Goal: Information Seeking & Learning: Learn about a topic

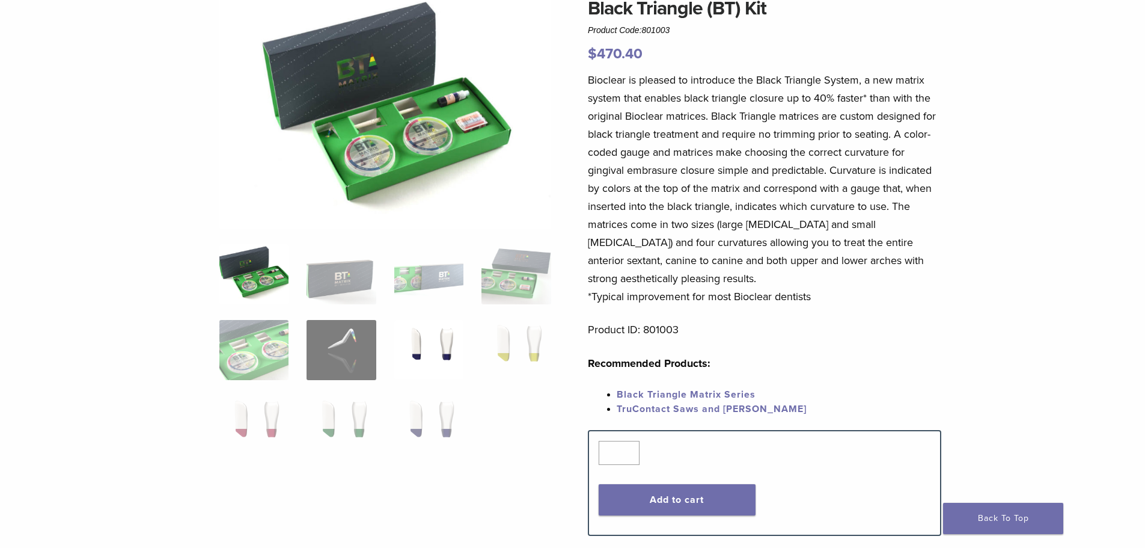
scroll to position [120, 0]
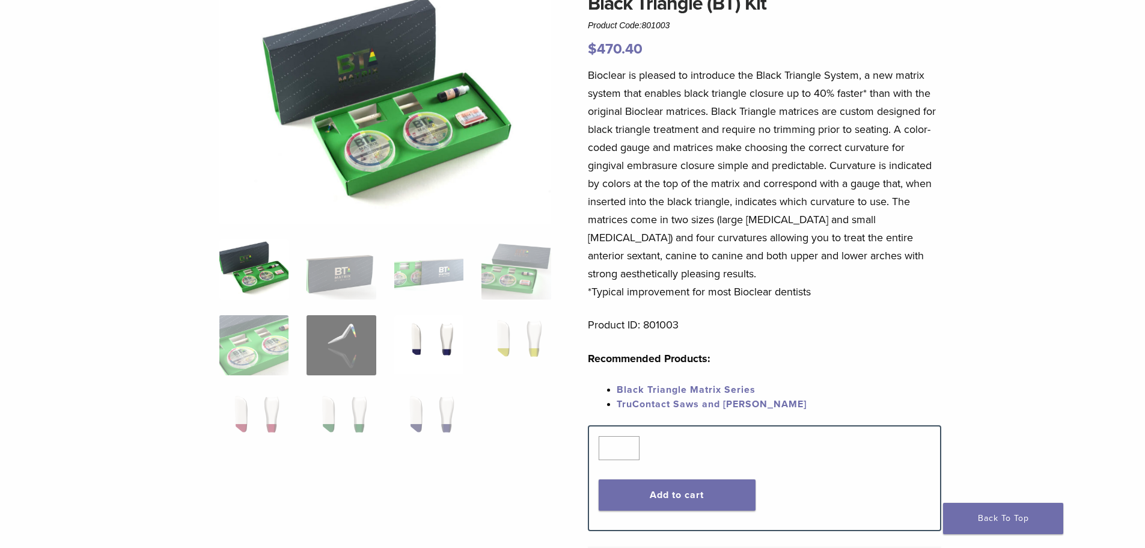
click at [435, 351] on img at bounding box center [428, 345] width 69 height 60
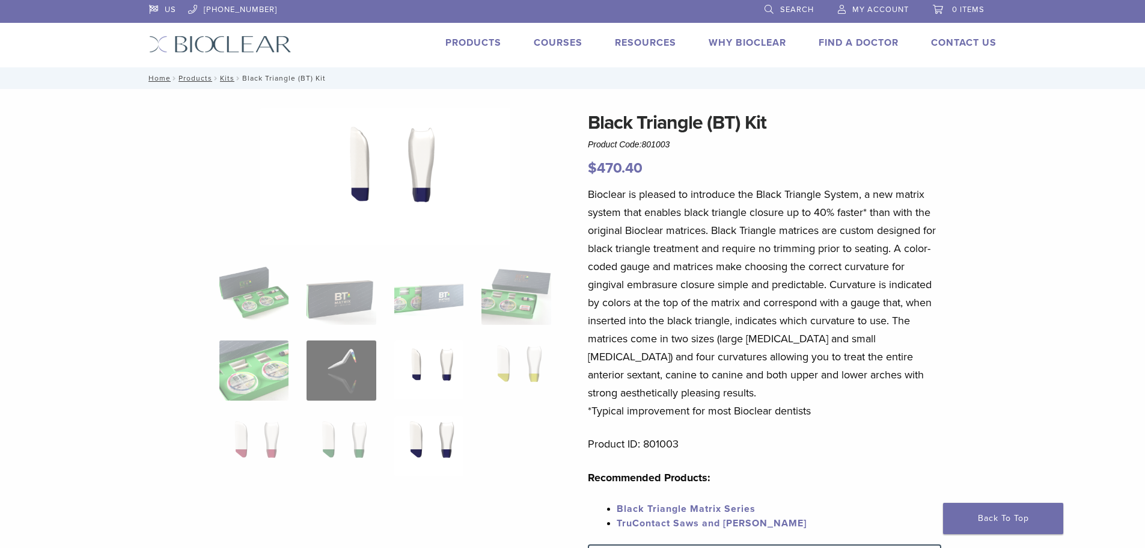
scroll to position [0, 0]
click at [323, 303] on img at bounding box center [341, 296] width 69 height 60
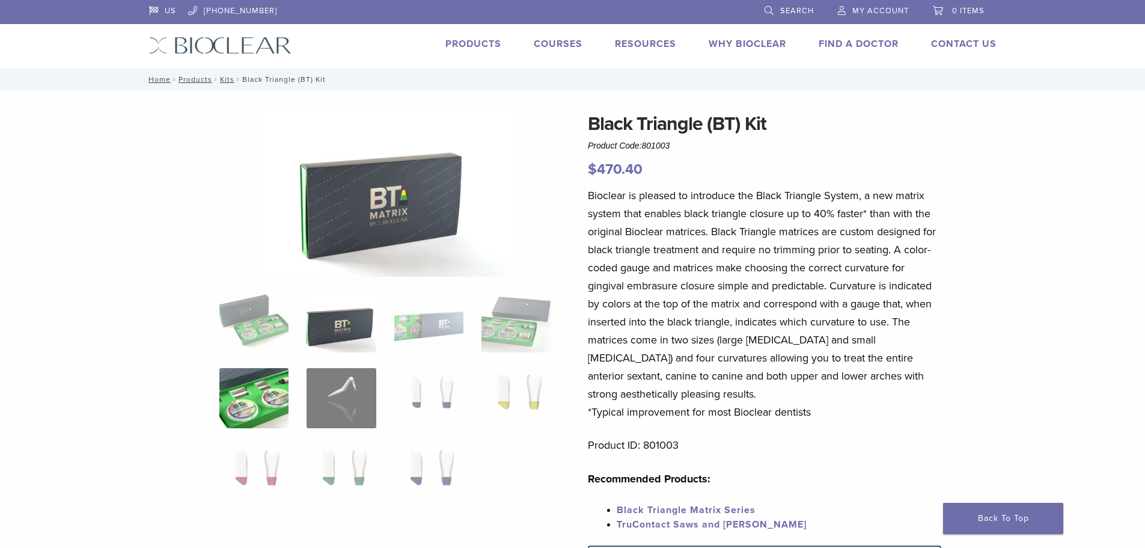
click at [272, 390] on img at bounding box center [253, 398] width 69 height 60
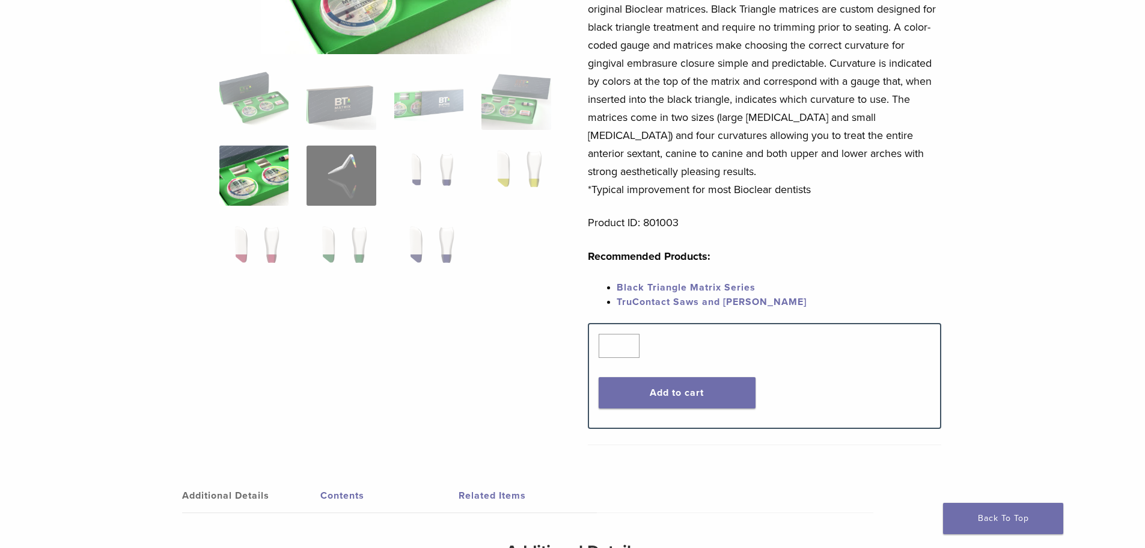
scroll to position [301, 0]
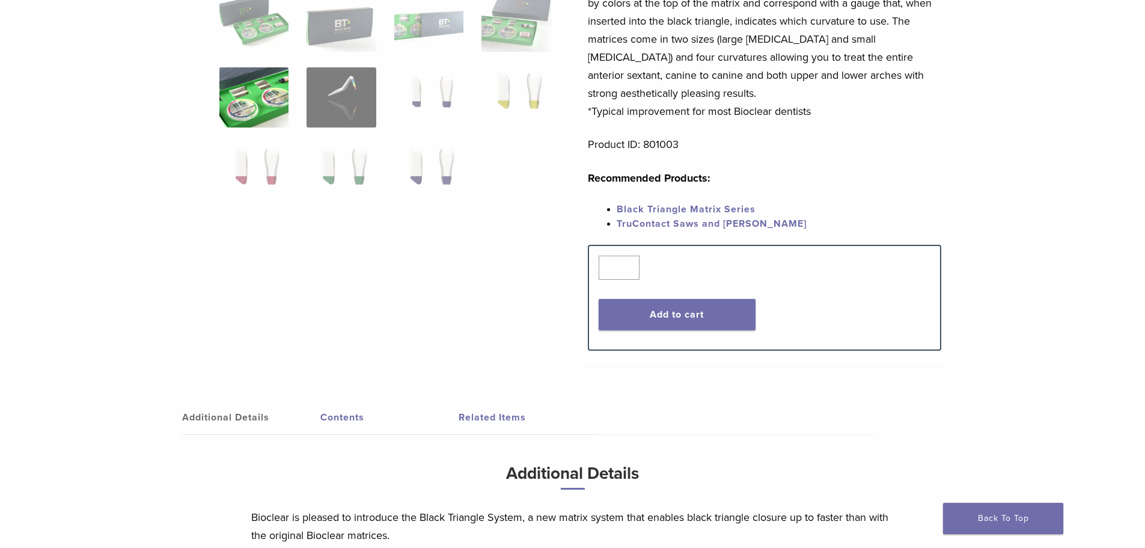
click at [661, 208] on link "Black Triangle Matrix Series" at bounding box center [686, 209] width 139 height 12
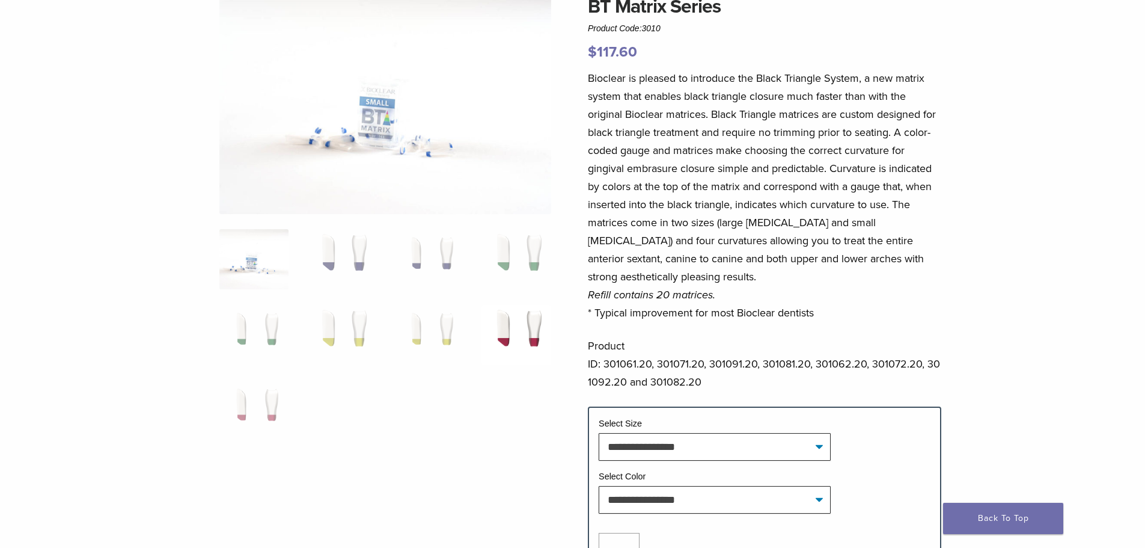
scroll to position [120, 0]
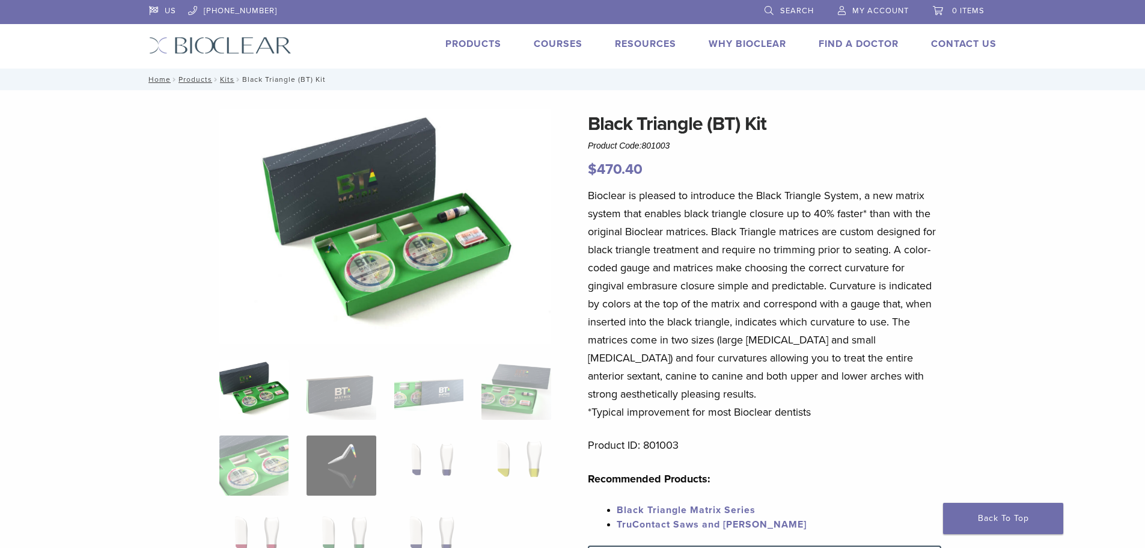
click at [482, 46] on link "Products" at bounding box center [474, 44] width 56 height 12
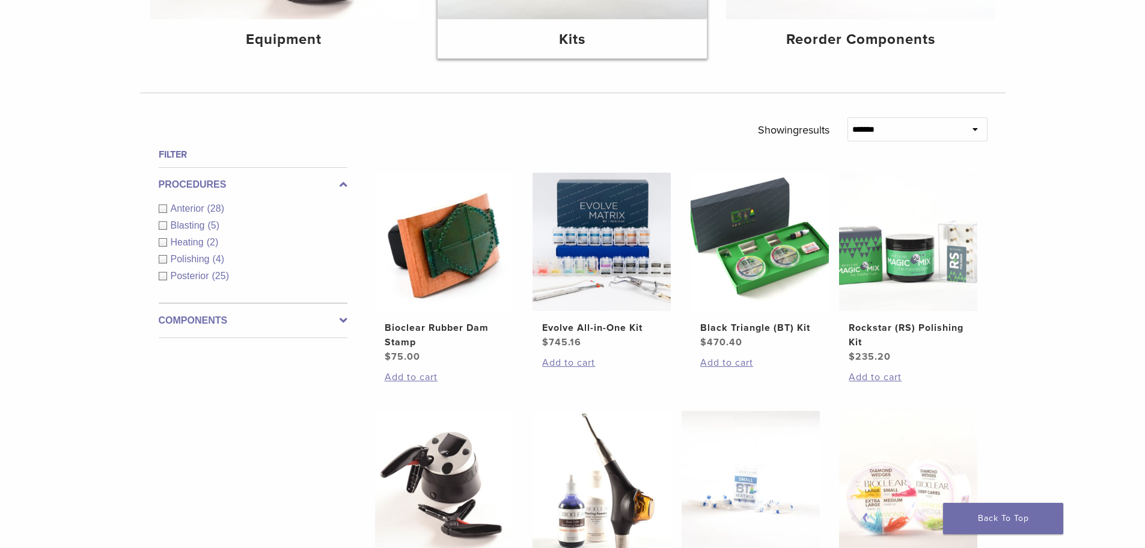
scroll to position [60, 0]
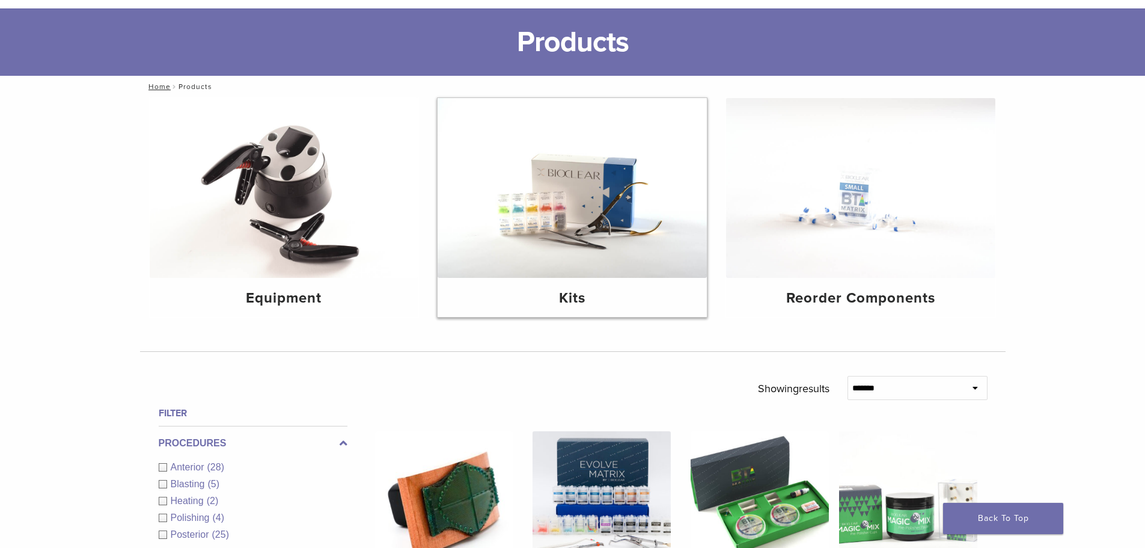
click at [521, 186] on img at bounding box center [572, 188] width 269 height 180
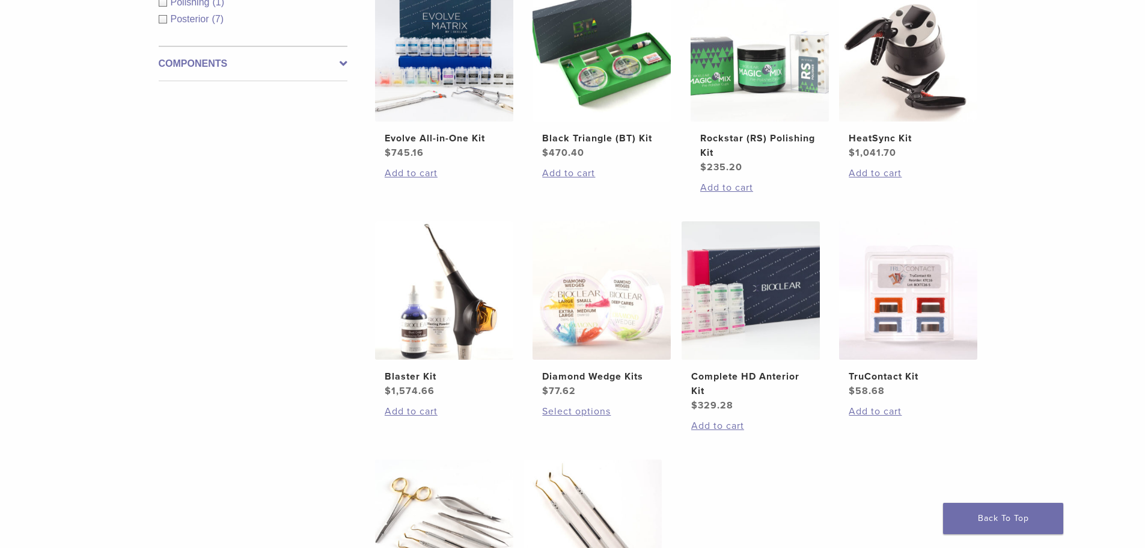
scroll to position [301, 0]
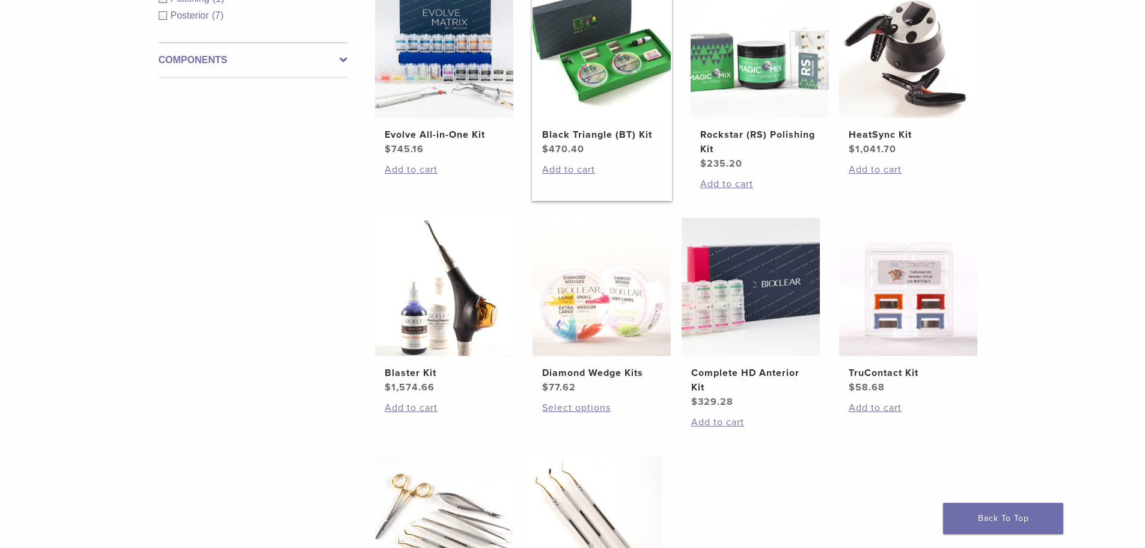
click at [587, 135] on h2 "Black Triangle (BT) Kit" at bounding box center [601, 134] width 119 height 14
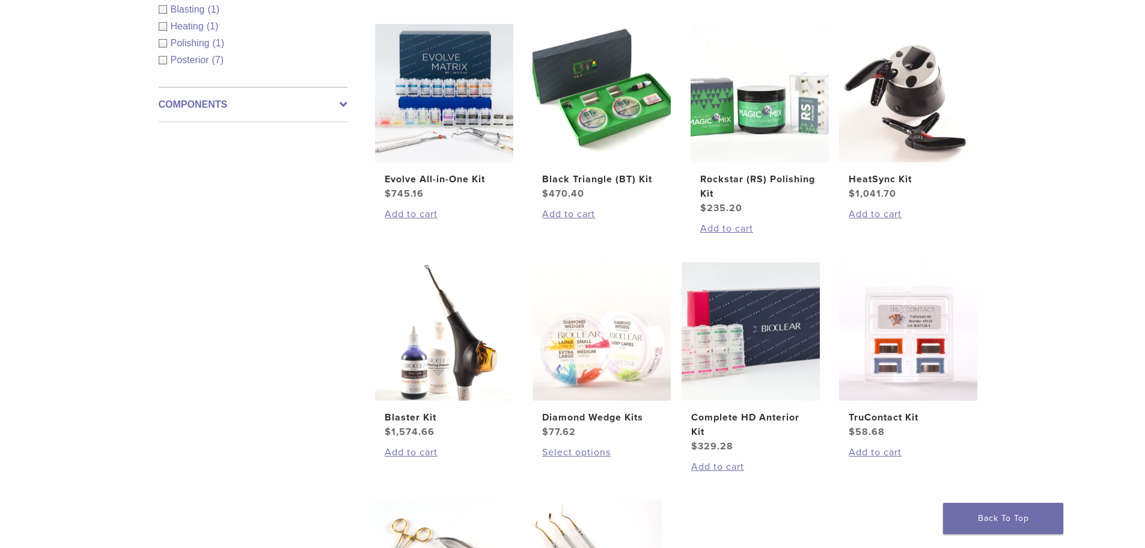
scroll to position [241, 0]
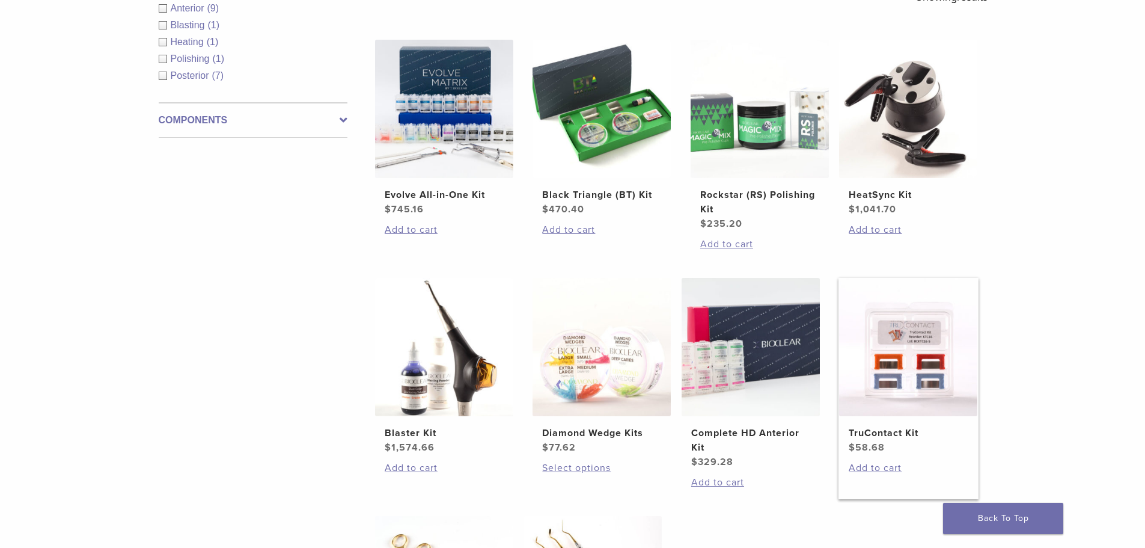
click at [918, 367] on img at bounding box center [908, 347] width 138 height 138
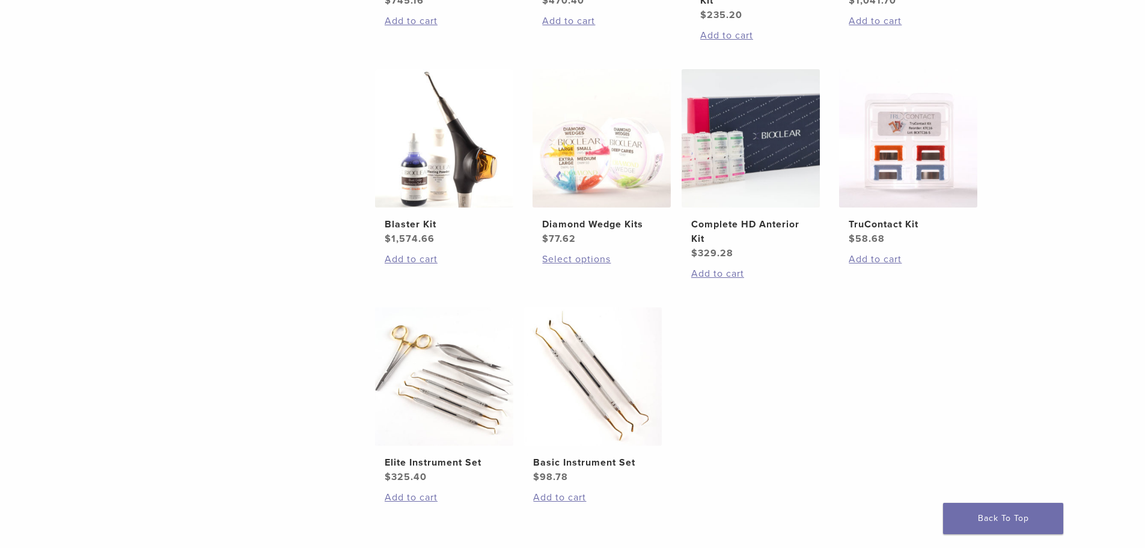
scroll to position [361, 0]
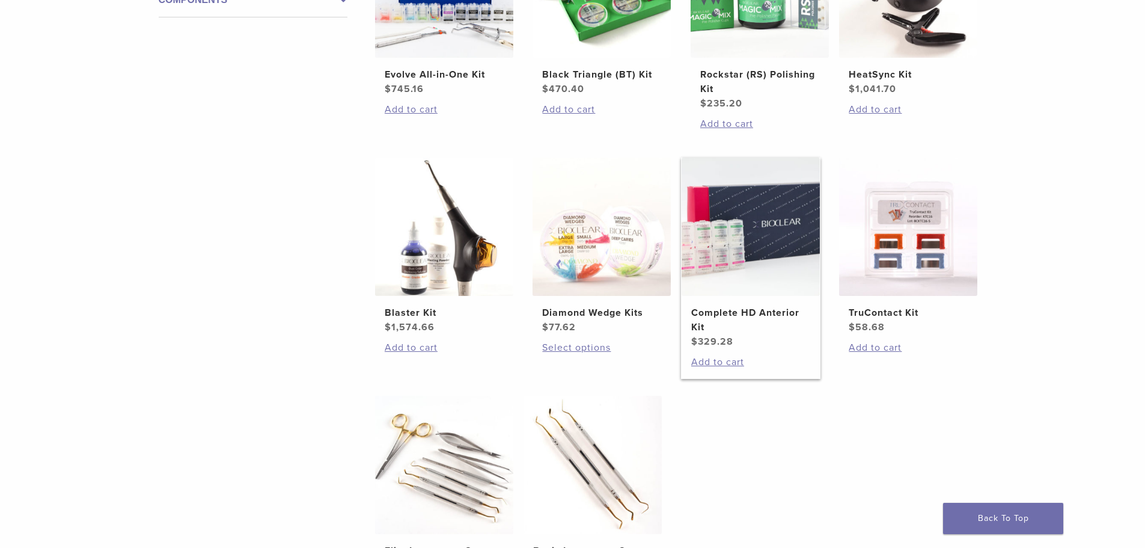
click at [744, 244] on img at bounding box center [751, 227] width 138 height 138
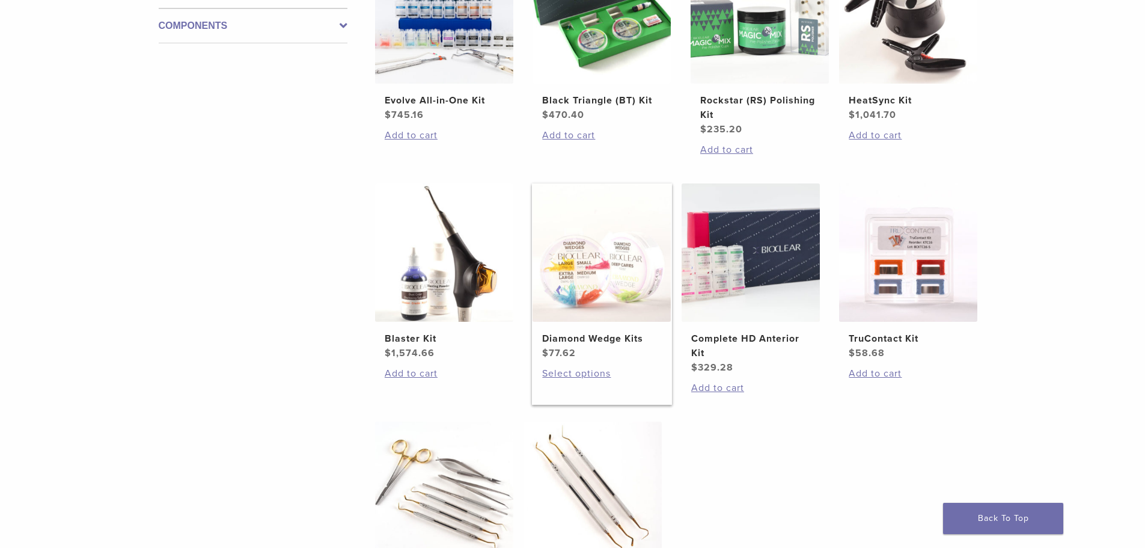
scroll to position [0, 0]
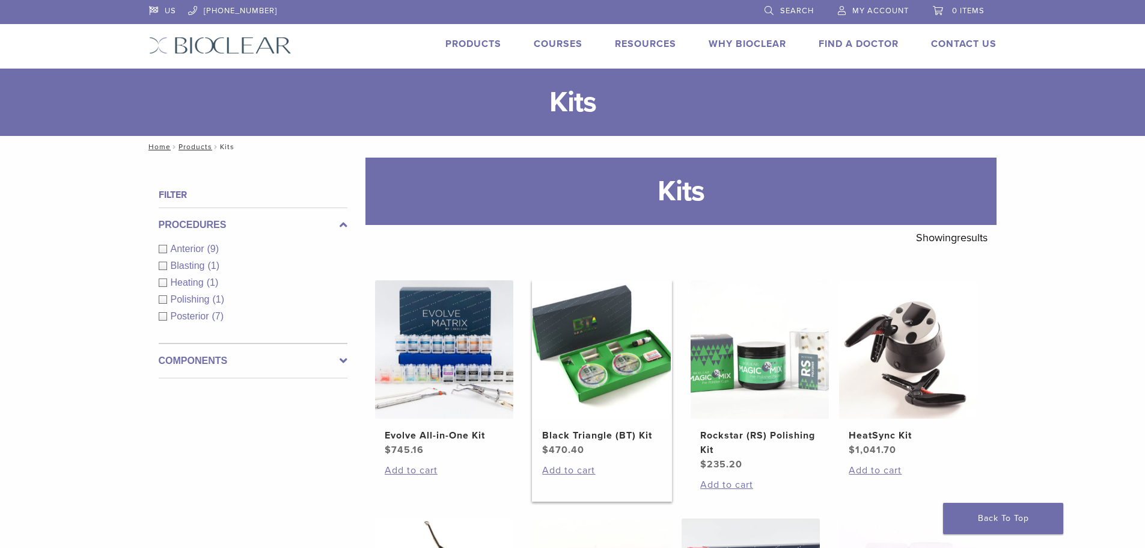
click at [580, 360] on img at bounding box center [602, 349] width 138 height 138
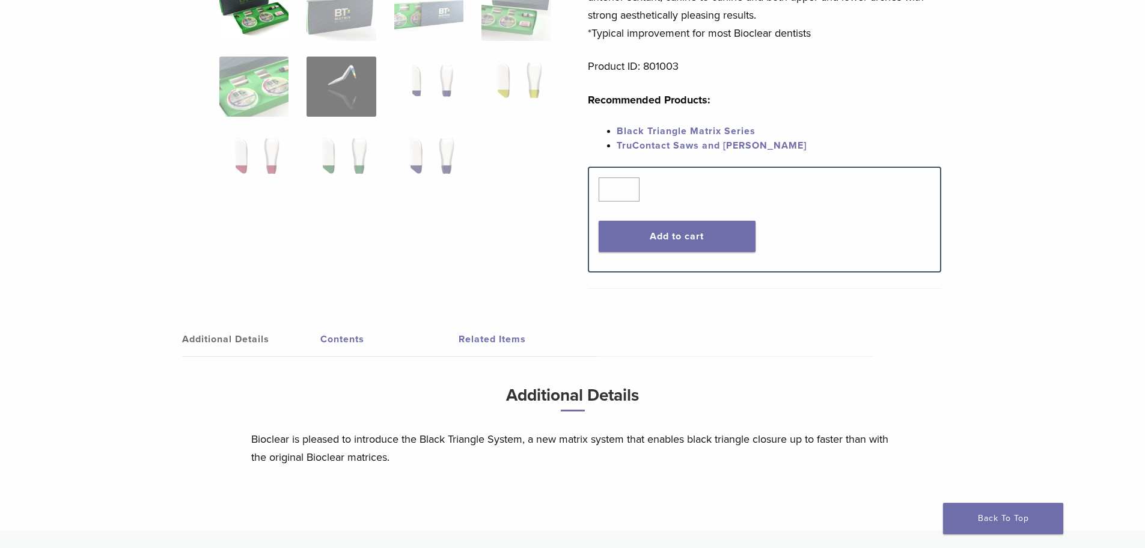
scroll to position [361, 0]
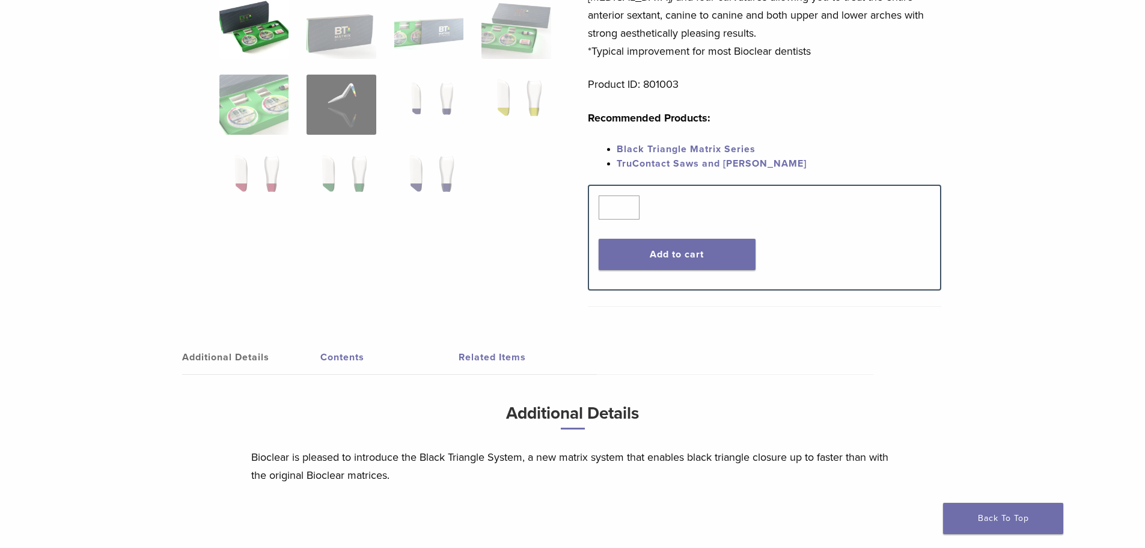
click at [361, 351] on link "Contents" at bounding box center [389, 357] width 138 height 34
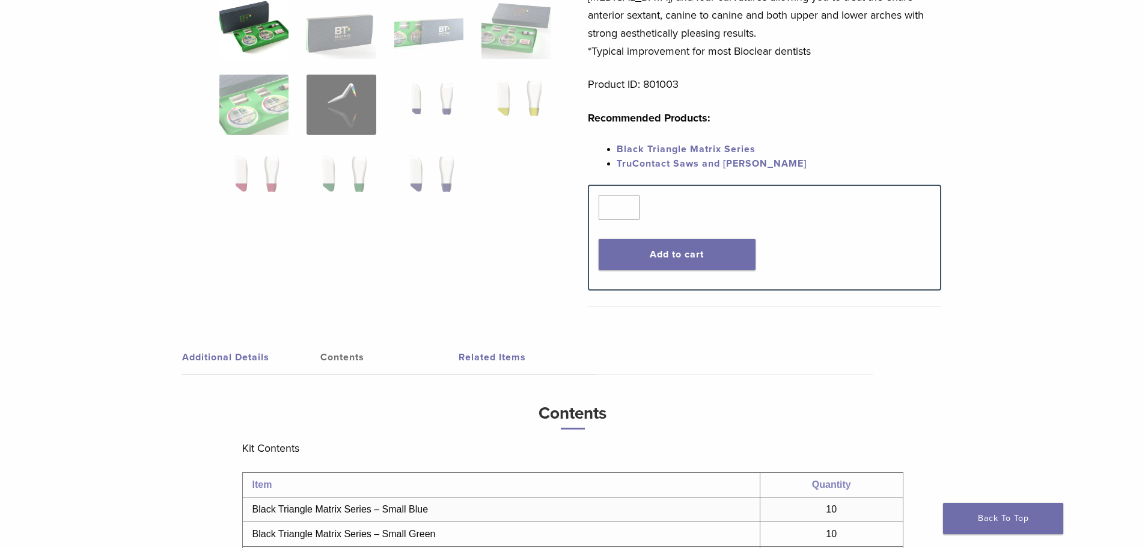
click at [512, 357] on link "Related Items" at bounding box center [528, 357] width 138 height 34
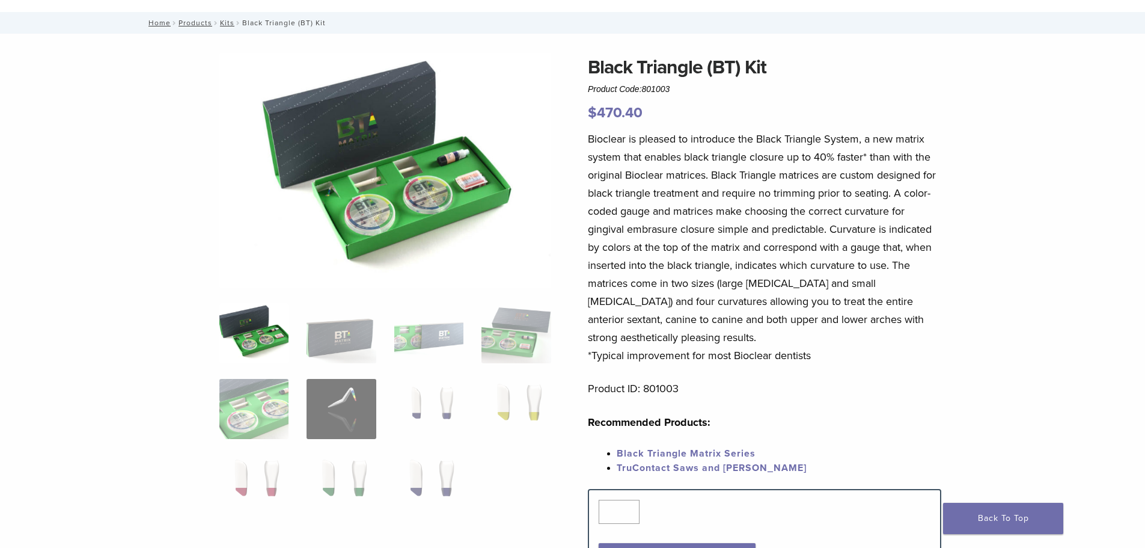
scroll to position [0, 0]
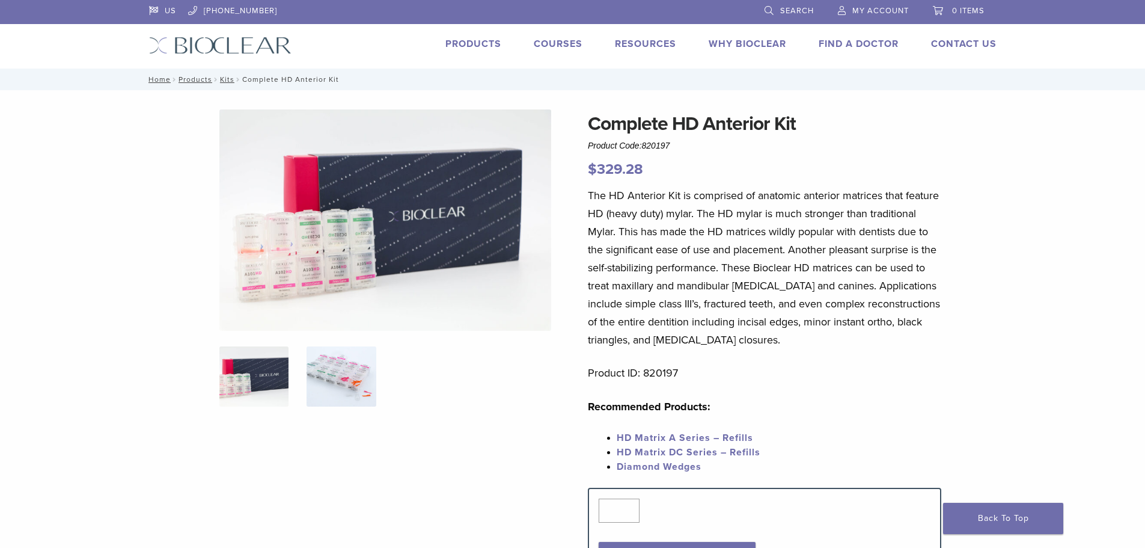
click at [355, 380] on img at bounding box center [341, 376] width 69 height 60
